Goal: Task Accomplishment & Management: Complete application form

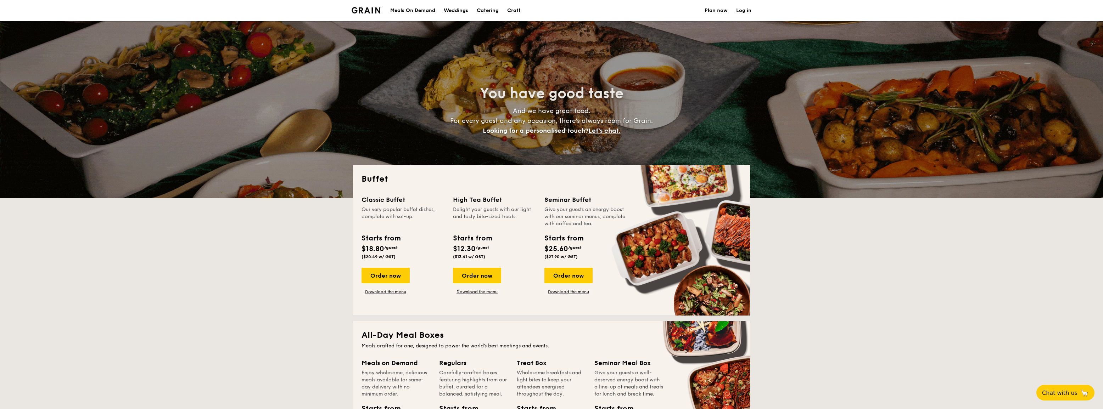
select select
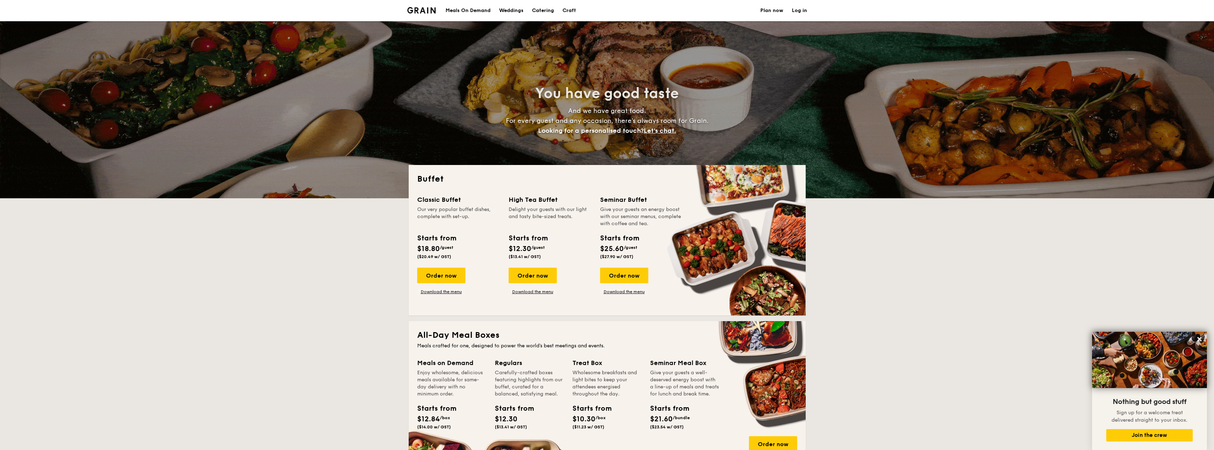
click at [473, 10] on div "Meals On Demand" at bounding box center [467, 10] width 45 height 21
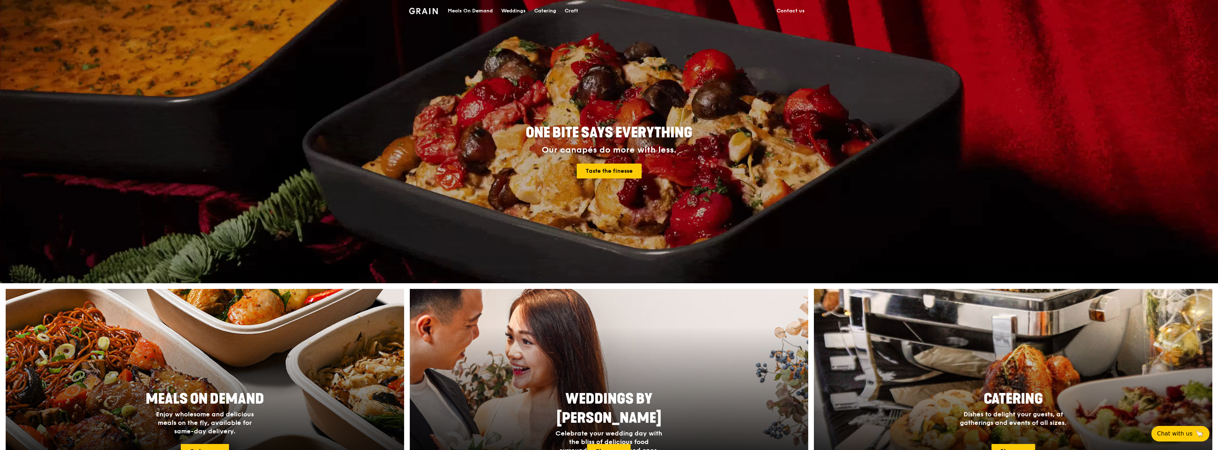
click at [423, 11] on img at bounding box center [423, 11] width 29 height 6
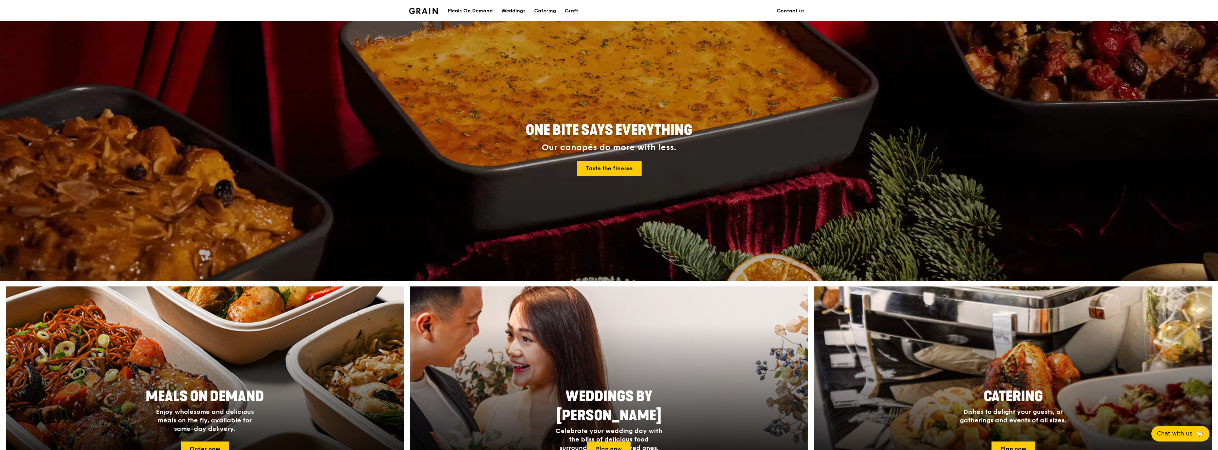
scroll to position [71, 0]
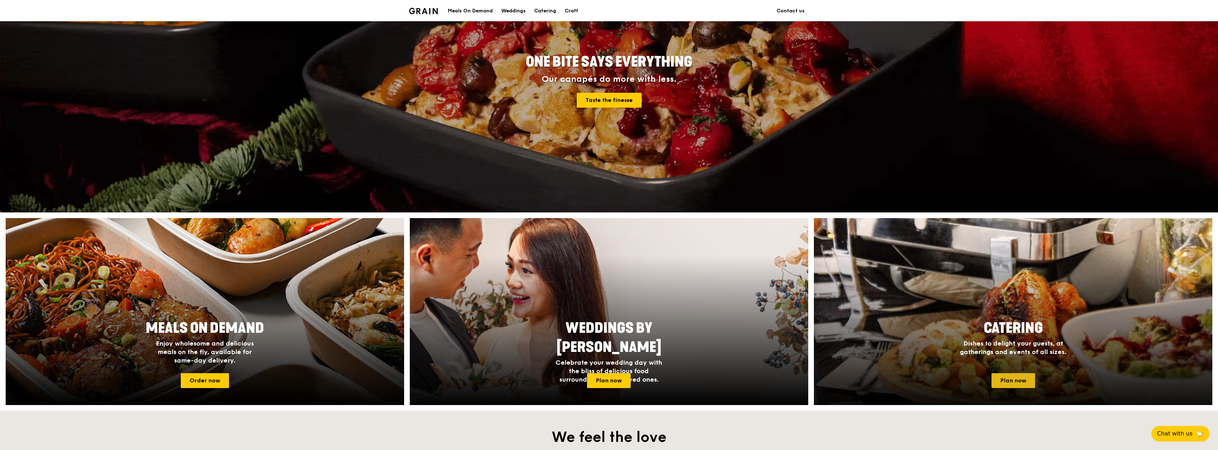
click at [1005, 375] on link "Plan now" at bounding box center [1013, 380] width 44 height 15
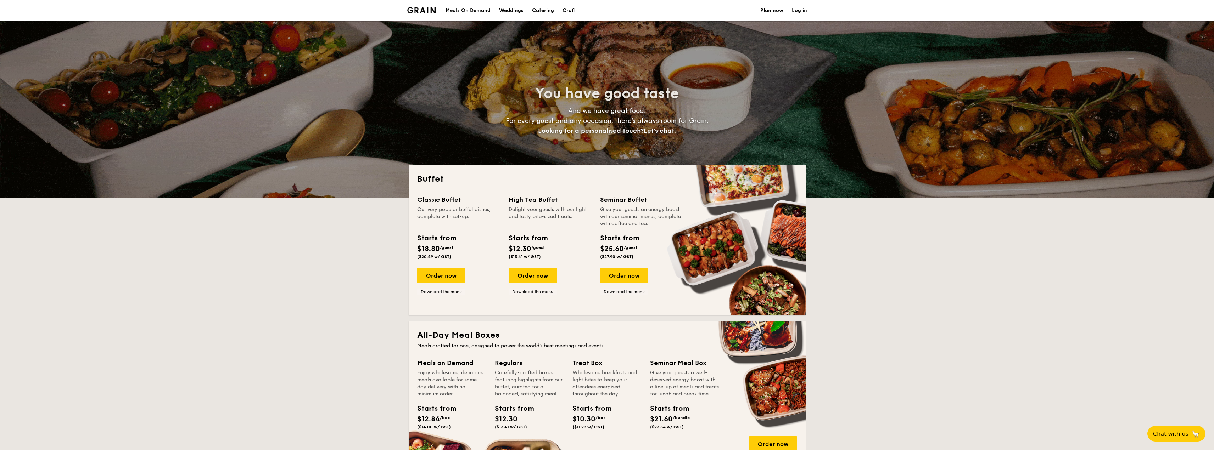
select select
